Goal: Check status: Check status

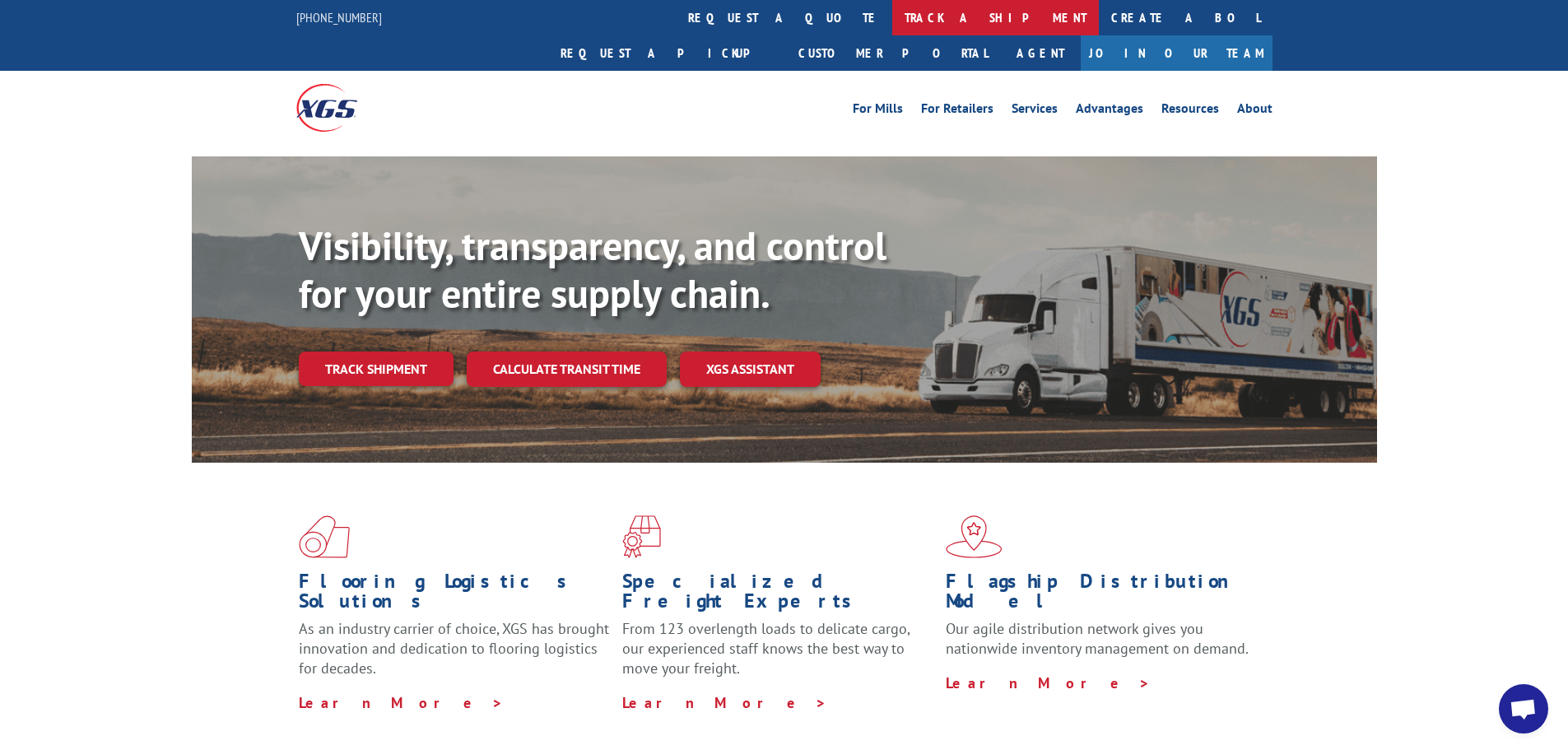
click at [892, 20] on link "track a shipment" at bounding box center [995, 17] width 206 height 36
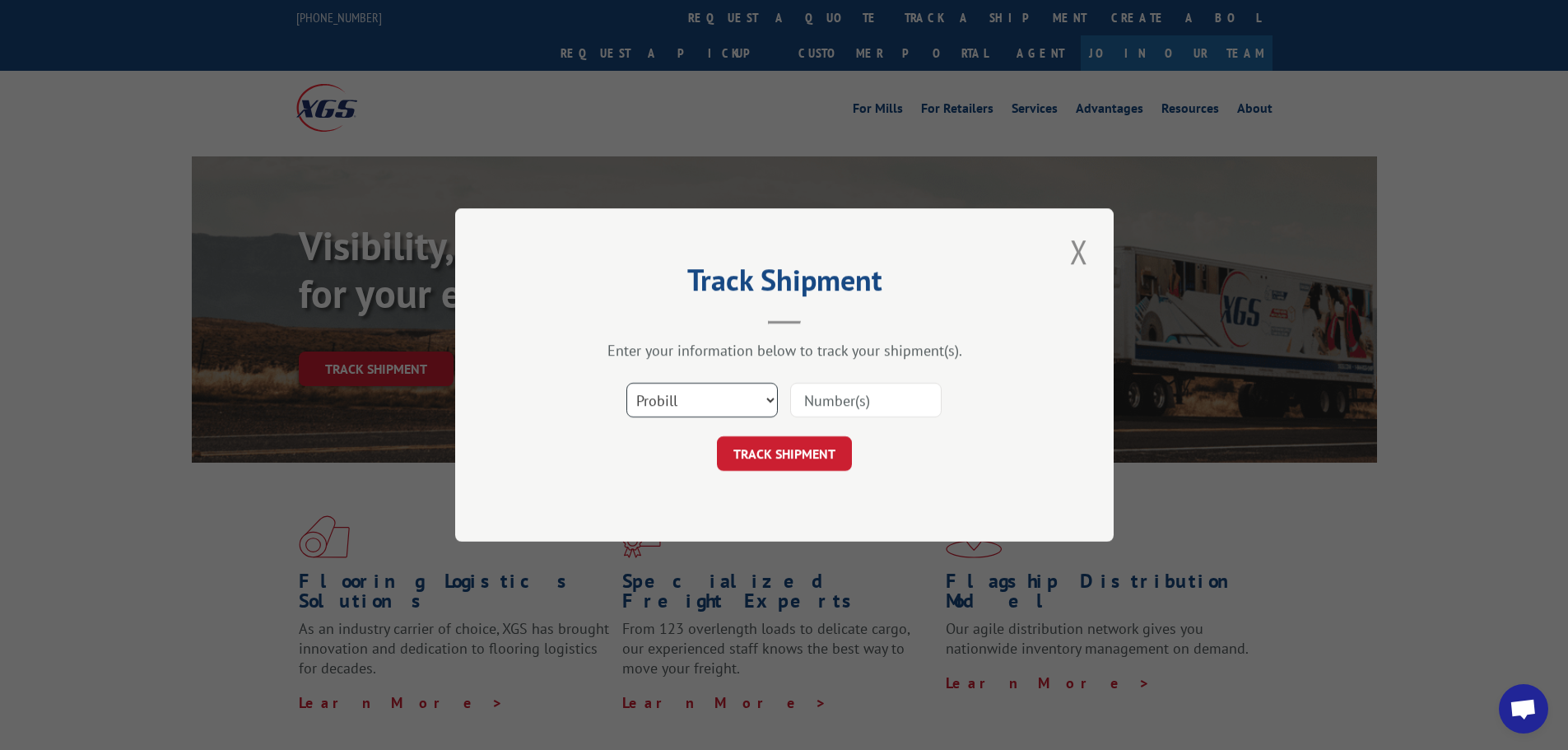
click at [689, 408] on select "Select category... Probill BOL PO" at bounding box center [702, 400] width 152 height 35
select select "bol"
click at [626, 383] on select "Select category... Probill BOL PO" at bounding box center [702, 400] width 152 height 35
click at [807, 405] on input at bounding box center [866, 400] width 152 height 35
paste input "4944925"
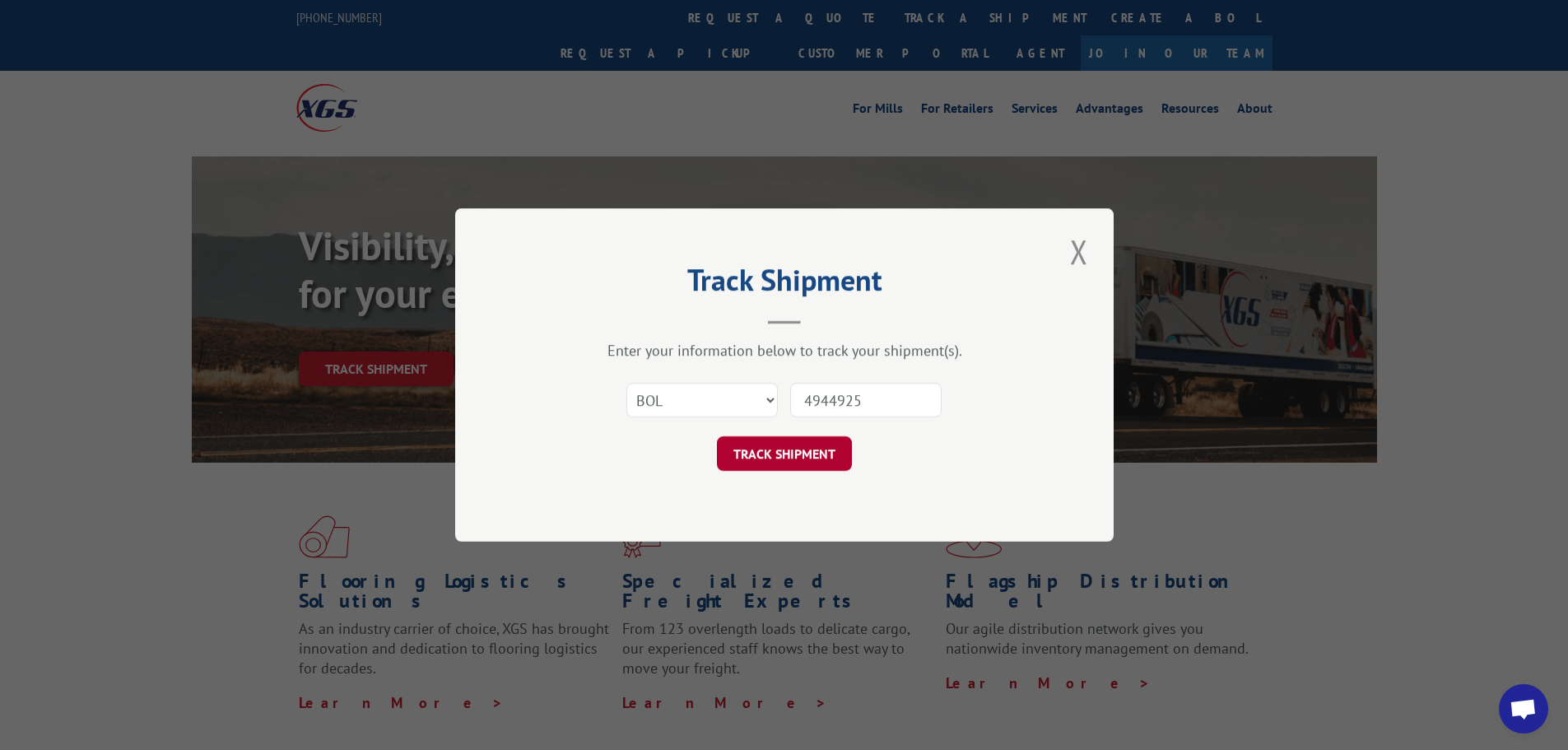
type input "4944925"
click at [790, 450] on button "TRACK SHIPMENT" at bounding box center [784, 454] width 135 height 35
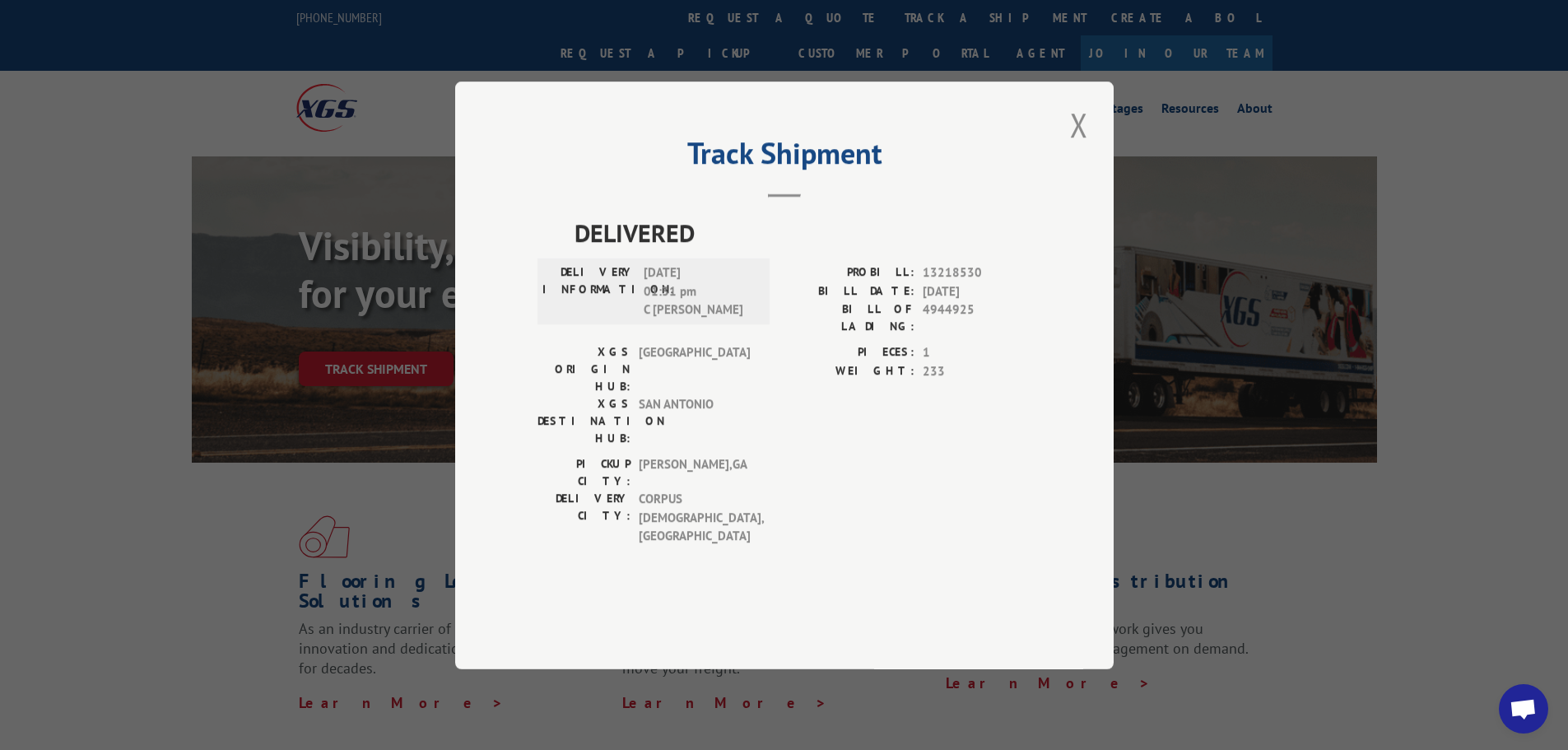
click at [1077, 147] on button "Close modal" at bounding box center [1079, 125] width 28 height 46
